Goal: Information Seeking & Learning: Check status

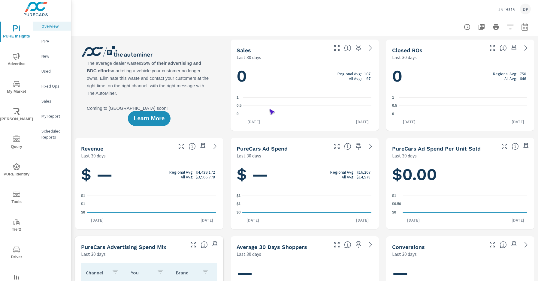
click at [15, 253] on span "Driver" at bounding box center [16, 253] width 29 height 15
